Goal: Check status

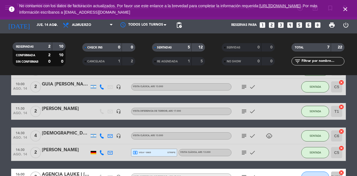
scroll to position [66, 0]
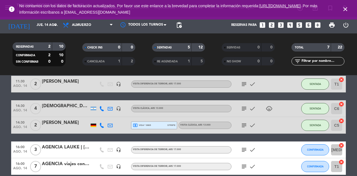
click at [95, 127] on div at bounding box center [94, 125] width 6 height 3
click at [95, 126] on div at bounding box center [94, 125] width 6 height 3
click at [243, 169] on icon "subject" at bounding box center [244, 166] width 7 height 7
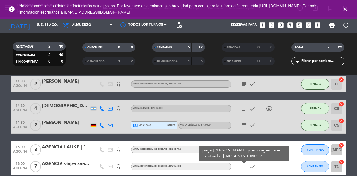
click at [244, 168] on icon "subject" at bounding box center [244, 166] width 7 height 7
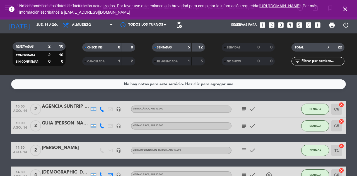
click at [347, 11] on icon "close" at bounding box center [345, 9] width 7 height 7
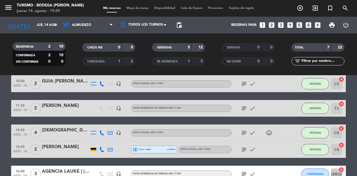
scroll to position [66, 0]
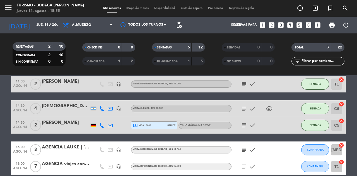
click at [247, 148] on icon "subject" at bounding box center [244, 150] width 7 height 7
click at [242, 169] on icon "subject" at bounding box center [244, 166] width 7 height 7
